Goal: Transaction & Acquisition: Purchase product/service

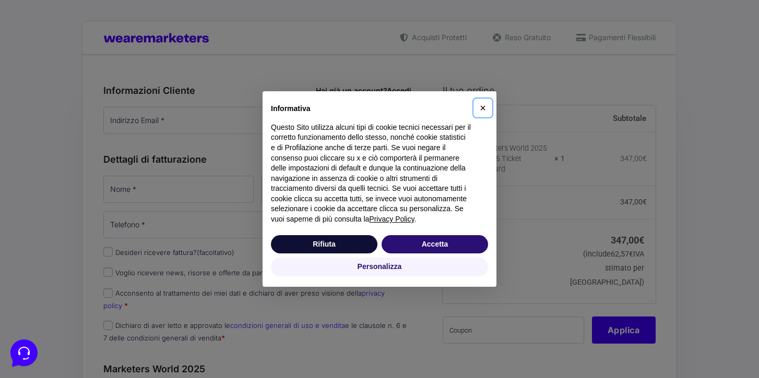
click at [484, 111] on span "×" at bounding box center [483, 107] width 6 height 11
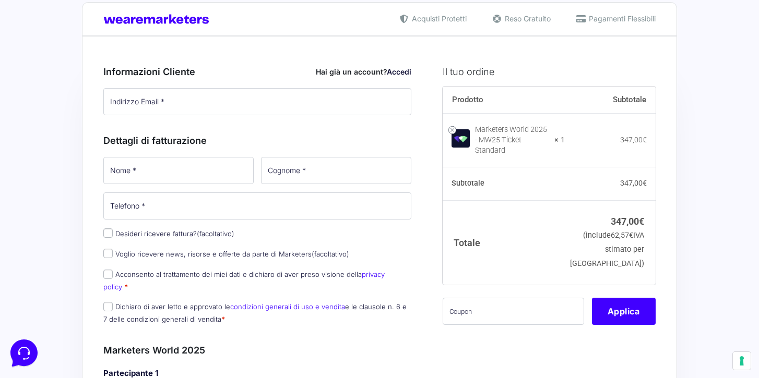
scroll to position [22, 0]
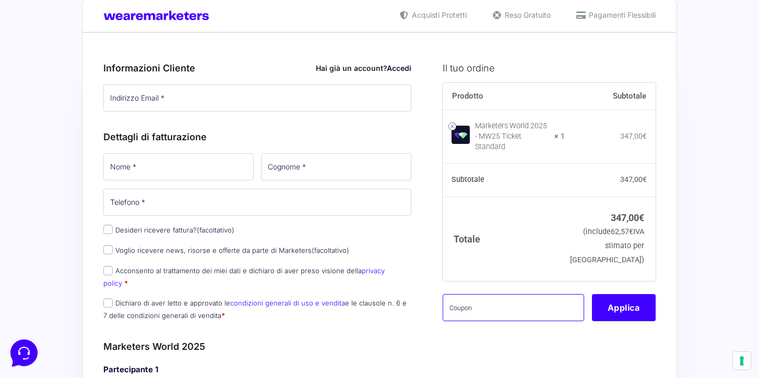
click at [475, 300] on input "text" at bounding box center [512, 307] width 141 height 27
click at [520, 301] on input "text" at bounding box center [512, 307] width 141 height 27
click at [556, 298] on input "Kalemana family" at bounding box center [512, 307] width 141 height 27
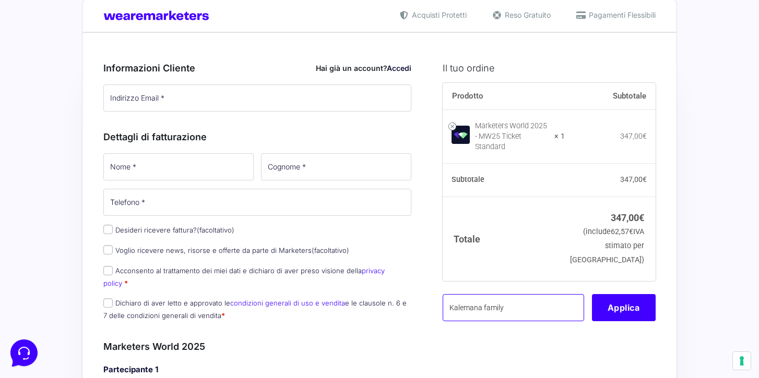
paste input "Holistikai"
type input "Holistikai"
click at [483, 296] on input "Holistikai" at bounding box center [512, 307] width 141 height 27
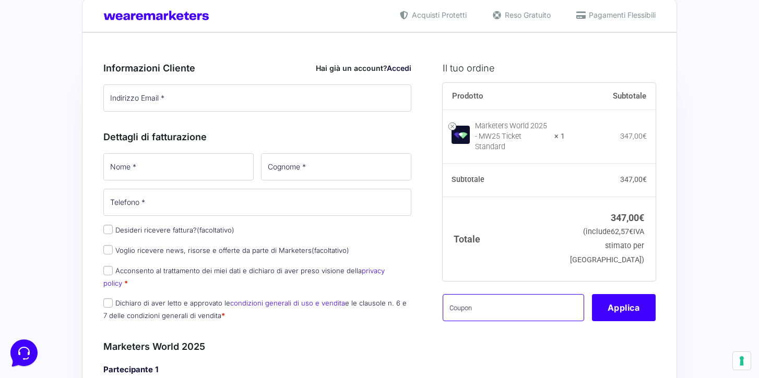
scroll to position [0, 0]
